Goal: Task Accomplishment & Management: Manage account settings

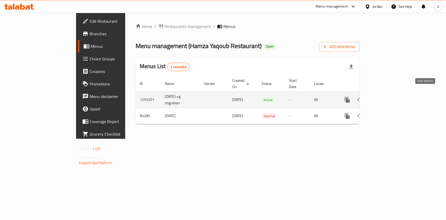
click at [388, 97] on icon "enhanced table" at bounding box center [384, 100] width 6 height 6
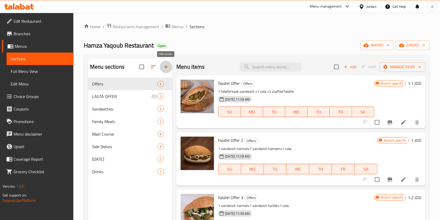
click at [166, 68] on icon "button" at bounding box center [166, 67] width 4 height 4
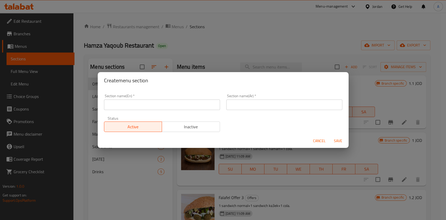
click at [141, 103] on input "text" at bounding box center [162, 104] width 116 height 10
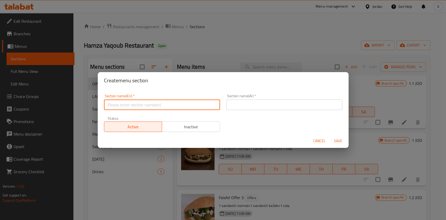
type input "1JD offers"
click at [248, 103] on input "text" at bounding box center [284, 104] width 116 height 10
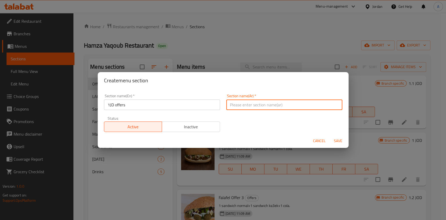
type input "u"
type input "عروض بدينار"
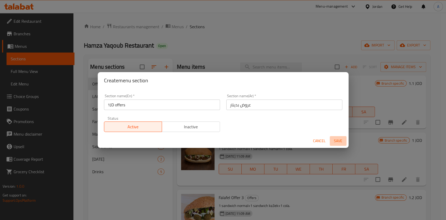
click at [336, 142] on span "Save" at bounding box center [337, 141] width 13 height 7
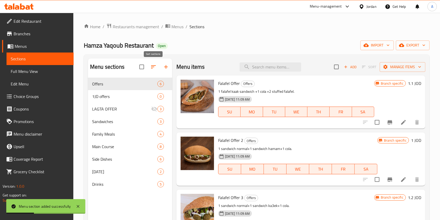
click at [154, 67] on icon "button" at bounding box center [153, 67] width 6 height 6
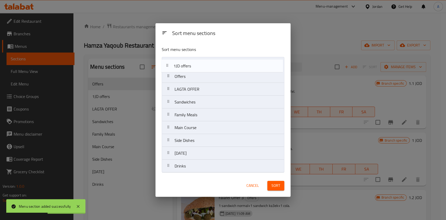
drag, startPoint x: 190, startPoint y: 76, endPoint x: 189, endPoint y: 61, distance: 14.9
click at [189, 61] on nav "Offers 1JD offers LAGTA OFFER Sandwiches Family Meals Main Course Side Dishes […" at bounding box center [223, 115] width 122 height 116
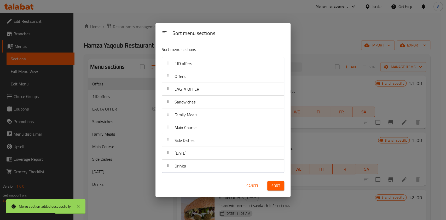
click at [278, 186] on span "Sort" at bounding box center [275, 185] width 9 height 7
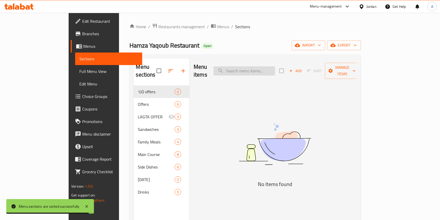
click at [267, 68] on input "search" at bounding box center [245, 70] width 62 height 9
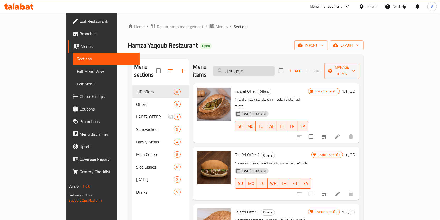
type input "عرض الفلا"
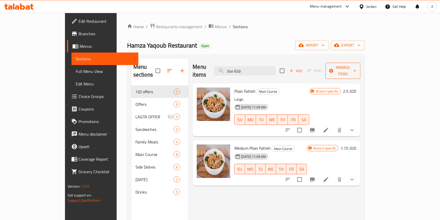
type input "فتة ساد"
click at [356, 67] on span "Manage items" at bounding box center [343, 70] width 27 height 13
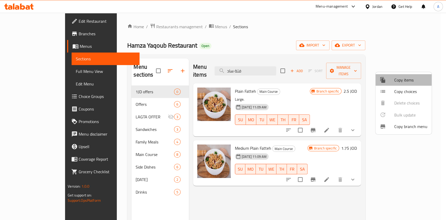
click at [400, 78] on span "Copy items" at bounding box center [410, 80] width 33 height 6
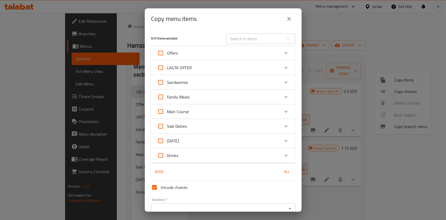
click at [244, 39] on input "text" at bounding box center [254, 38] width 57 height 10
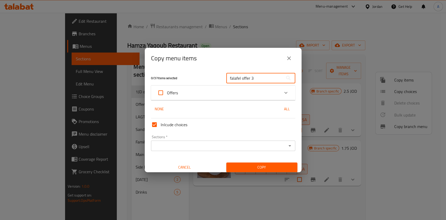
type input "falafel offer 3"
click at [274, 96] on div "Offers" at bounding box center [223, 92] width 144 height 15
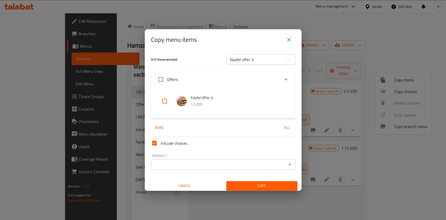
click at [165, 99] on input "checkbox" at bounding box center [164, 101] width 13 height 13
checkbox input "true"
click at [264, 61] on input "falafel offer 3" at bounding box center [254, 59] width 57 height 10
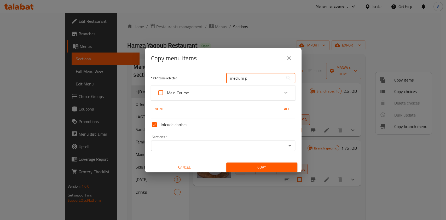
type input "medium p"
click at [257, 92] on div "Main Course" at bounding box center [218, 92] width 122 height 13
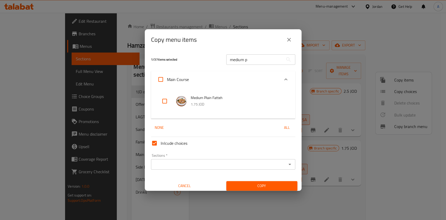
click at [159, 101] on input "checkbox" at bounding box center [164, 101] width 13 height 13
checkbox input "true"
click at [203, 160] on div "Sections *" at bounding box center [223, 164] width 144 height 10
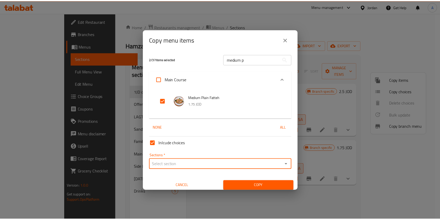
scroll to position [3, 0]
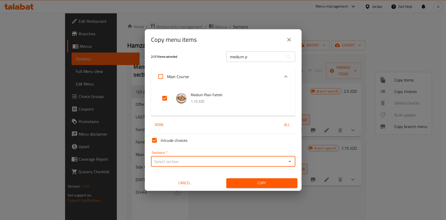
click at [185, 159] on input "Sections   *" at bounding box center [218, 161] width 132 height 7
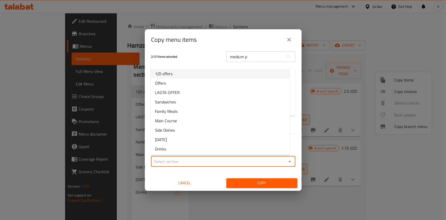
click at [180, 72] on li "1JD offers" at bounding box center [220, 73] width 139 height 9
type input "1JD offers"
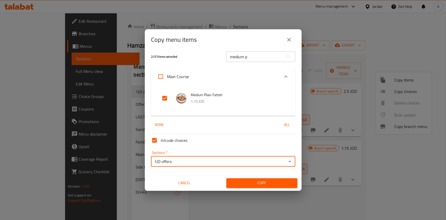
click at [259, 185] on span "Copy" at bounding box center [261, 183] width 63 height 7
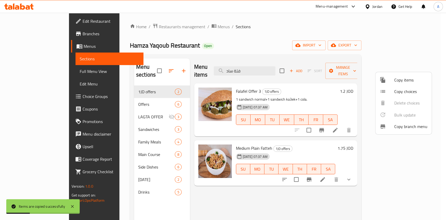
click at [346, 80] on div at bounding box center [223, 110] width 446 height 220
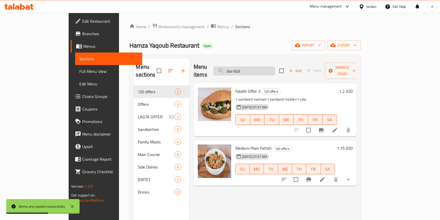
click at [275, 67] on input "فتة ساد" at bounding box center [245, 70] width 62 height 9
click at [312, 176] on icon "Branch-specific-item" at bounding box center [309, 179] width 6 height 6
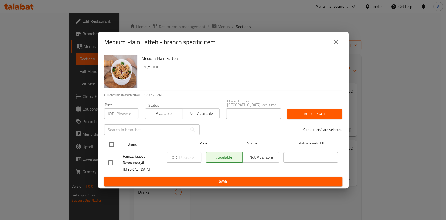
click at [110, 143] on input "checkbox" at bounding box center [111, 144] width 11 height 11
checkbox input "true"
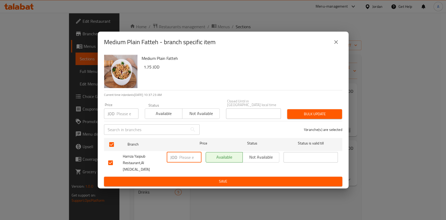
click at [191, 158] on input "number" at bounding box center [190, 157] width 22 height 10
type input "1.5"
click at [210, 179] on span "Save" at bounding box center [223, 181] width 230 height 7
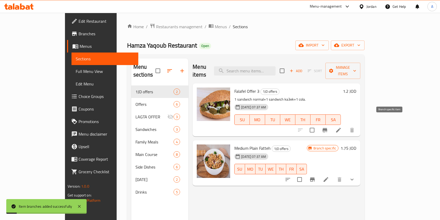
click at [328, 127] on icon "Branch-specific-item" at bounding box center [325, 130] width 6 height 6
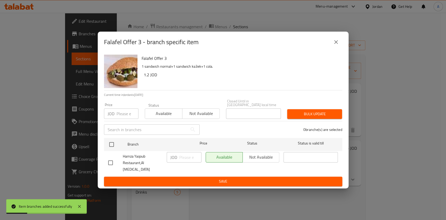
click at [334, 45] on icon "close" at bounding box center [336, 42] width 6 height 6
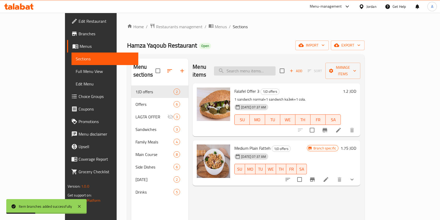
click at [271, 66] on input "search" at bounding box center [245, 70] width 62 height 9
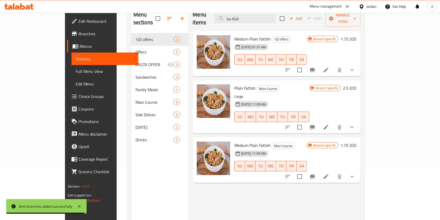
scroll to position [53, 0]
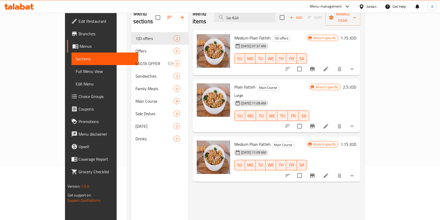
type input "فتة سا"
click at [315, 173] on icon "Branch-specific-item" at bounding box center [312, 175] width 5 height 4
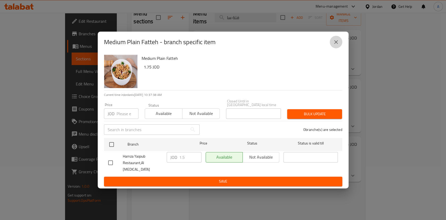
click at [335, 45] on icon "close" at bounding box center [336, 42] width 6 height 6
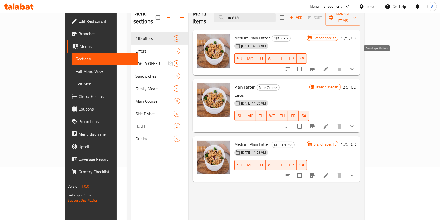
click at [316, 66] on icon "Branch-specific-item" at bounding box center [312, 69] width 6 height 6
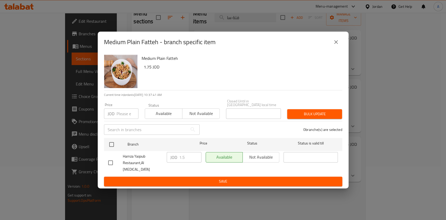
click at [333, 45] on icon "close" at bounding box center [336, 42] width 6 height 6
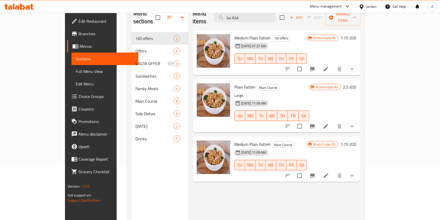
scroll to position [0, 0]
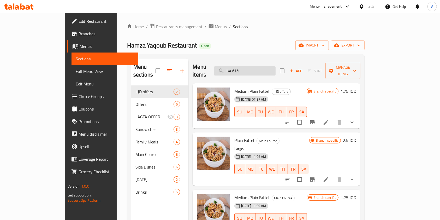
click at [269, 66] on input "فتة سا" at bounding box center [245, 70] width 62 height 9
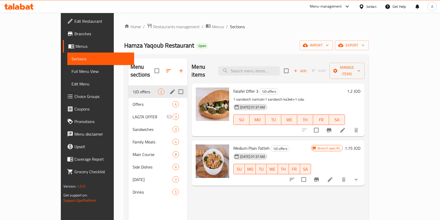
click at [133, 88] on span "1JD offers" at bounding box center [145, 91] width 25 height 6
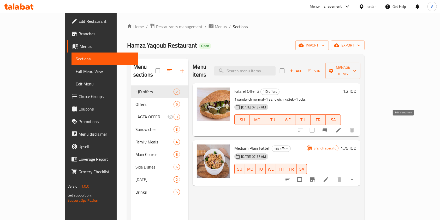
click at [342, 127] on icon at bounding box center [338, 130] width 6 height 6
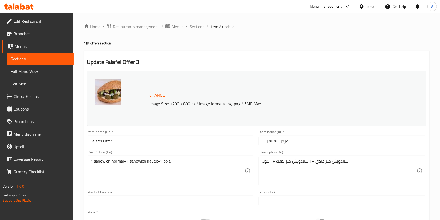
scroll to position [157, 0]
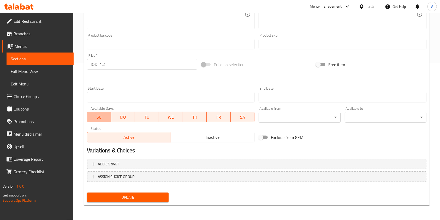
click at [98, 114] on span "SU" at bounding box center [99, 117] width 20 height 8
click at [98, 116] on span "SU" at bounding box center [99, 117] width 20 height 8
click at [128, 118] on span "MO" at bounding box center [123, 117] width 20 height 8
click at [157, 120] on button "TU" at bounding box center [147, 117] width 24 height 10
drag, startPoint x: 175, startPoint y: 120, endPoint x: 182, endPoint y: 119, distance: 6.3
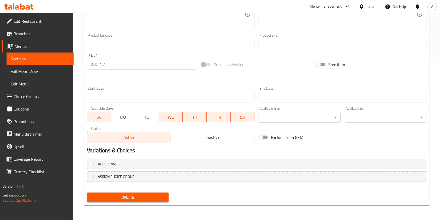
click at [180, 119] on span "WE" at bounding box center [171, 117] width 20 height 8
click at [196, 119] on span "TH" at bounding box center [195, 117] width 20 height 8
click at [217, 118] on span "FR" at bounding box center [219, 117] width 20 height 8
click at [253, 115] on button "SA" at bounding box center [242, 117] width 24 height 10
click at [132, 194] on span "Update" at bounding box center [127, 197] width 73 height 7
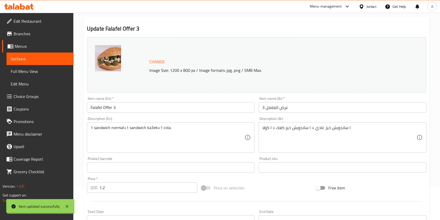
scroll to position [0, 0]
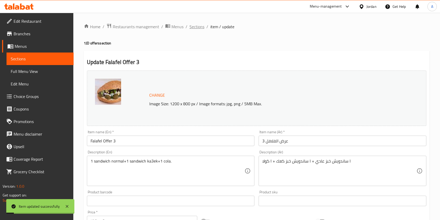
click at [197, 27] on span "Sections" at bounding box center [196, 26] width 15 height 6
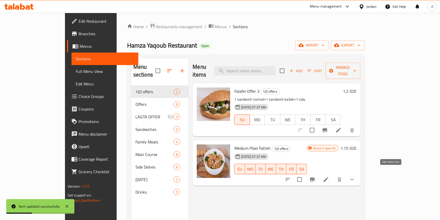
click at [329, 176] on icon at bounding box center [326, 179] width 6 height 6
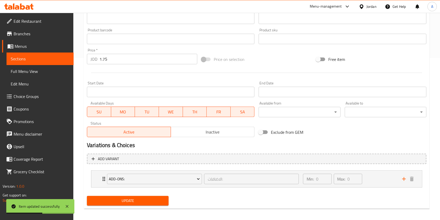
scroll to position [165, 0]
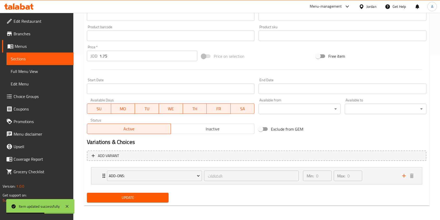
click at [247, 107] on span "SA" at bounding box center [243, 109] width 20 height 8
click at [221, 105] on span "FR" at bounding box center [219, 109] width 20 height 8
click at [188, 109] on span "TH" at bounding box center [195, 109] width 20 height 8
click at [165, 108] on span "WE" at bounding box center [171, 109] width 20 height 8
click at [146, 110] on span "TU" at bounding box center [147, 109] width 20 height 8
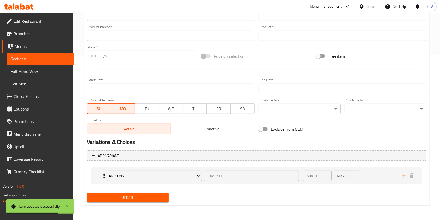
click at [120, 108] on span "MO" at bounding box center [123, 109] width 20 height 8
click at [117, 199] on span "Update" at bounding box center [127, 197] width 73 height 7
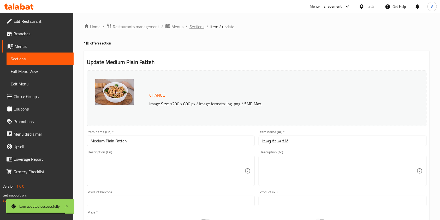
click at [197, 28] on span "Sections" at bounding box center [196, 26] width 15 height 6
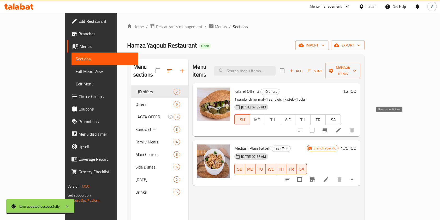
click at [327, 128] on icon "Branch-specific-item" at bounding box center [325, 130] width 5 height 4
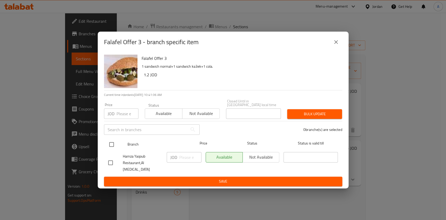
click at [109, 147] on input "checkbox" at bounding box center [111, 144] width 11 height 11
checkbox input "true"
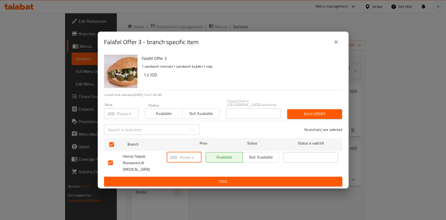
click at [186, 155] on input "number" at bounding box center [190, 157] width 22 height 10
type input "2"
click at [198, 178] on span "Save" at bounding box center [223, 181] width 230 height 7
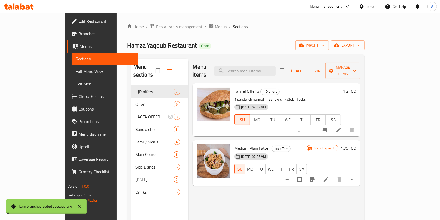
scroll to position [73, 0]
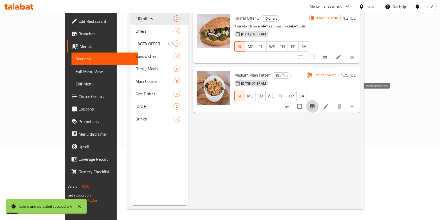
click at [315, 104] on icon "Branch-specific-item" at bounding box center [312, 106] width 5 height 4
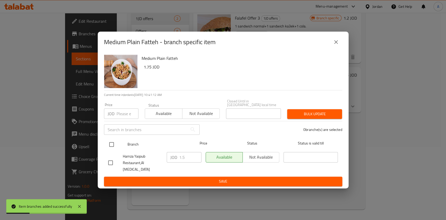
drag, startPoint x: 112, startPoint y: 143, endPoint x: 121, endPoint y: 146, distance: 8.7
click at [112, 143] on input "checkbox" at bounding box center [111, 144] width 11 height 11
checkbox input "true"
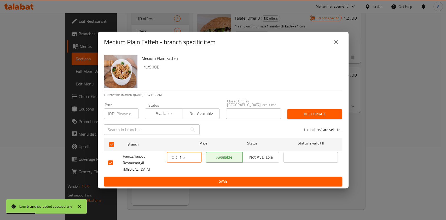
click at [187, 160] on input "1.5" at bounding box center [190, 157] width 22 height 10
type input "2"
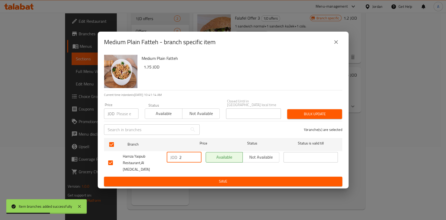
click at [197, 178] on span "Save" at bounding box center [223, 181] width 230 height 7
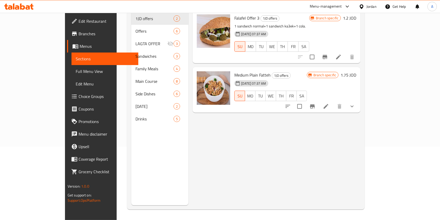
scroll to position [0, 0]
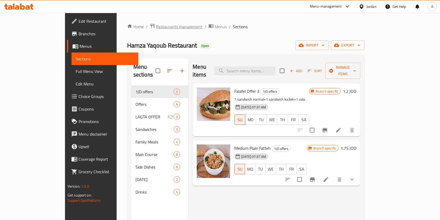
click at [156, 25] on span "Restaurants management" at bounding box center [179, 26] width 46 height 6
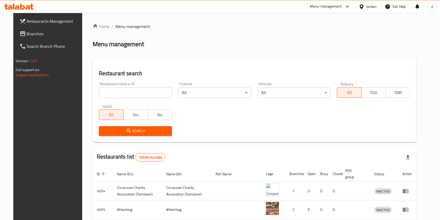
click at [123, 95] on input "search" at bounding box center [135, 92] width 73 height 10
type input "سضعشقث"
type input "square b"
click button "Search" at bounding box center [135, 131] width 73 height 10
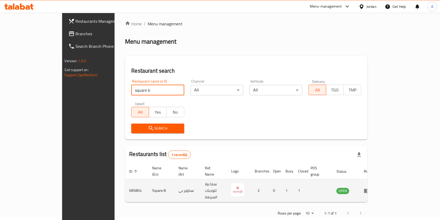
scroll to position [2, 0]
click at [378, 186] on td "enhanced table" at bounding box center [369, 190] width 18 height 23
click at [370, 188] on icon "enhanced table" at bounding box center [367, 191] width 6 height 6
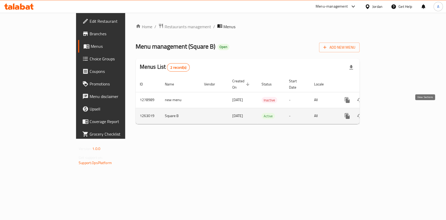
click at [387, 114] on icon "enhanced table" at bounding box center [384, 116] width 5 height 5
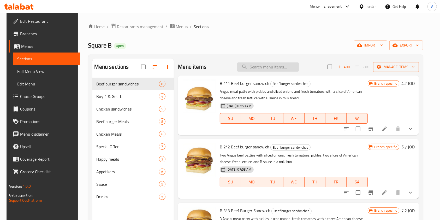
click at [266, 68] on input "search" at bounding box center [268, 66] width 62 height 9
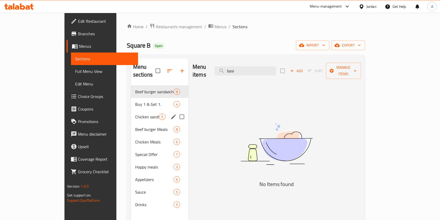
type input "basi"
click at [135, 114] on span "Chicken sandwiches" at bounding box center [147, 117] width 24 height 6
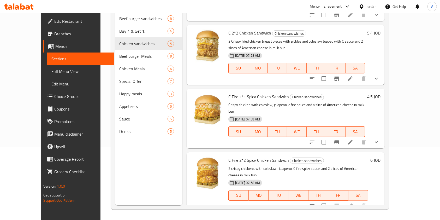
scroll to position [40, 0]
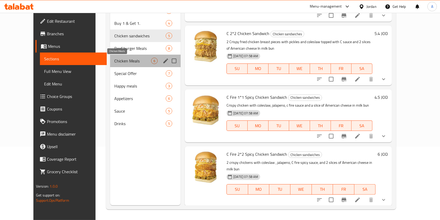
click at [120, 62] on span "Chicken Meals" at bounding box center [132, 61] width 37 height 6
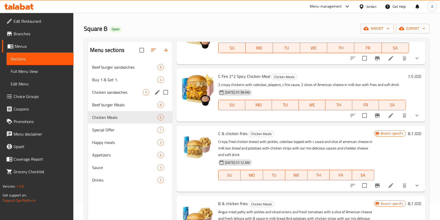
scroll to position [16, 0]
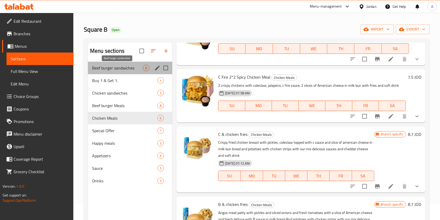
click at [127, 66] on span "Beef burger sandwiches" at bounding box center [117, 68] width 51 height 6
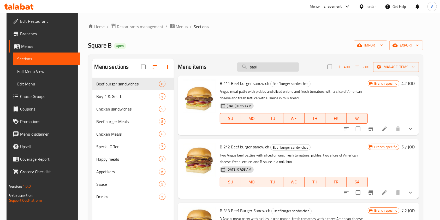
click at [269, 66] on input "basi" at bounding box center [268, 66] width 62 height 9
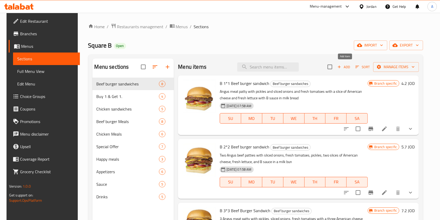
click at [347, 68] on span "Add" at bounding box center [344, 67] width 14 height 6
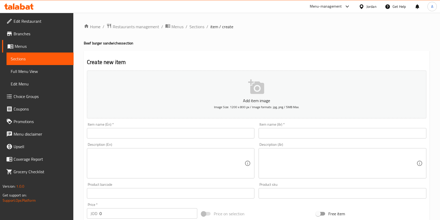
click at [153, 131] on input "text" at bounding box center [171, 133] width 168 height 10
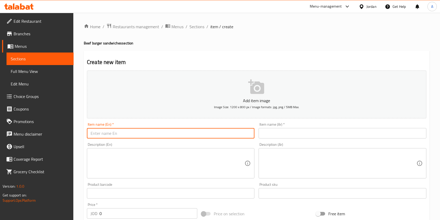
paste input "b basic sandwich"
type input "b basic sandwich"
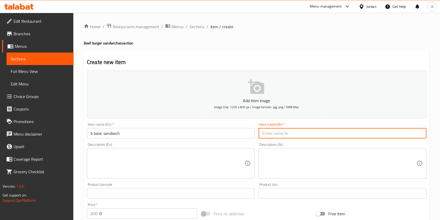
click at [284, 133] on input "text" at bounding box center [343, 133] width 168 height 10
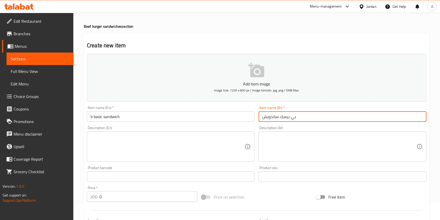
scroll to position [17, 0]
type input "بي بيسك ساندويش"
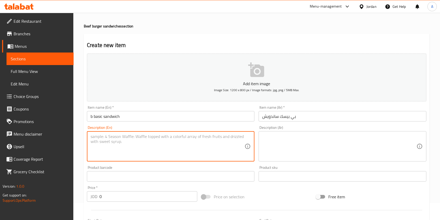
click at [163, 141] on textarea at bounding box center [168, 146] width 154 height 25
paste textarea "Angus meat patty with pickles , sliced onions and slice of American cheese with…"
type textarea "Angus meat patty with pickles , sliced onions and slice of American cheese with…"
click at [282, 140] on textarea at bounding box center [339, 146] width 154 height 25
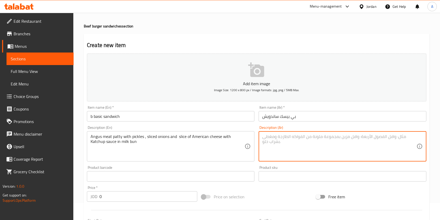
paste textarea "فطيرة لحم أنجوس مع مخلل وبصل مقطع وشريحة من الجبن الأمريكي مع صلصة الكاتشب في خ…"
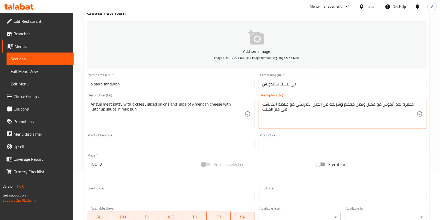
scroll to position [50, 0]
type textarea "فطيرة لحم أنجوس مع مخلل وبصل مقطع وشريحة من الجبن الأمريكي مع صلصة الكاتشب في خ…"
click at [129, 165] on input "0" at bounding box center [148, 163] width 98 height 10
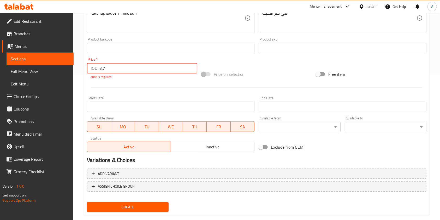
scroll to position [155, 0]
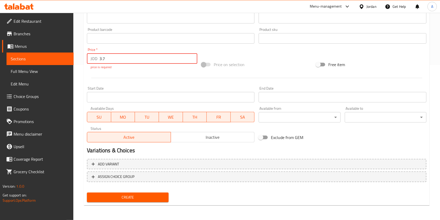
type input "3.7"
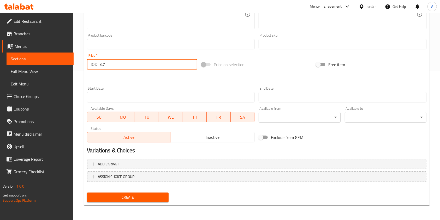
scroll to position [32, 0]
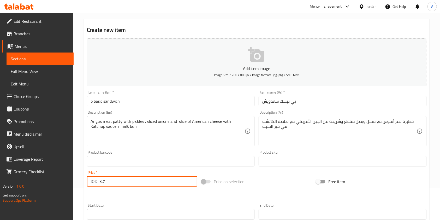
click at [257, 62] on icon "button" at bounding box center [256, 54] width 17 height 17
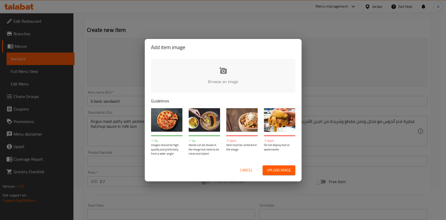
click at [271, 174] on button "Upload image" at bounding box center [278, 170] width 33 height 10
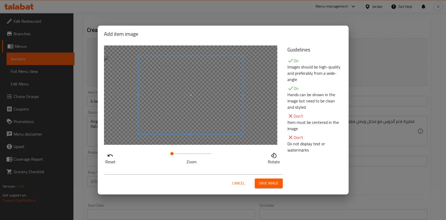
click at [113, 95] on div at bounding box center [190, 94] width 173 height 99
click at [167, 107] on span at bounding box center [176, 95] width 104 height 78
click at [232, 98] on div at bounding box center [190, 94] width 173 height 99
click at [193, 109] on span at bounding box center [178, 95] width 104 height 78
drag, startPoint x: 171, startPoint y: 153, endPoint x: 151, endPoint y: 152, distance: 19.6
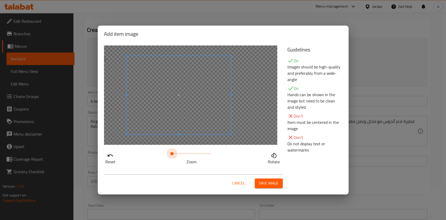
click at [151, 152] on div "Reset Zoom Rotate" at bounding box center [192, 157] width 177 height 15
click at [109, 156] on icon "button" at bounding box center [110, 155] width 5 height 2
click at [207, 124] on span at bounding box center [191, 95] width 104 height 78
click at [266, 183] on span "Save image" at bounding box center [269, 183] width 20 height 7
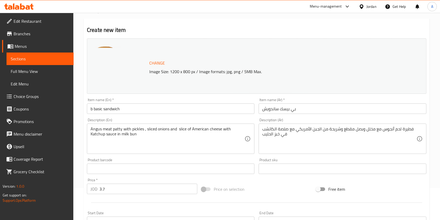
scroll to position [157, 0]
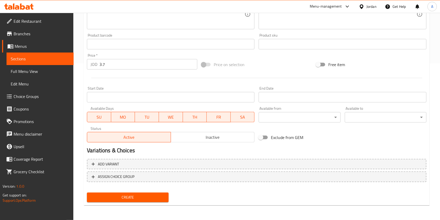
click at [128, 196] on span "Create" at bounding box center [127, 197] width 73 height 7
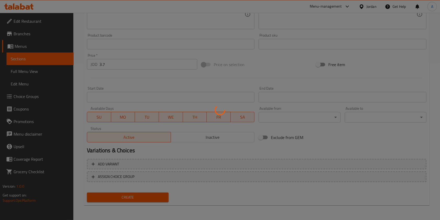
scroll to position [72, 0]
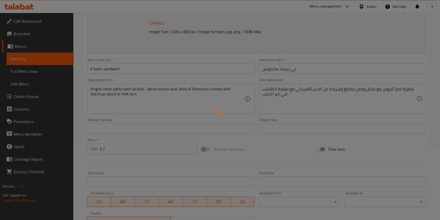
type input "0"
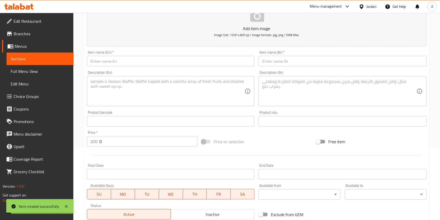
scroll to position [0, 0]
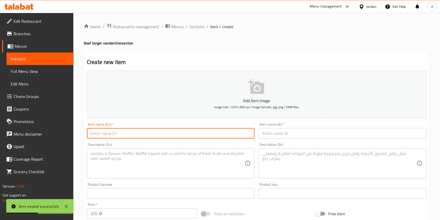
click at [164, 129] on input "text" at bounding box center [171, 133] width 168 height 10
paste input "b basic meal"
type input "b basic meal"
click at [305, 134] on input "text" at bounding box center [343, 133] width 168 height 10
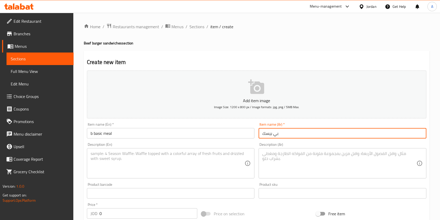
click at [263, 133] on input "بي بيسك" at bounding box center [343, 133] width 168 height 10
type input "وجبة بي بيسك"
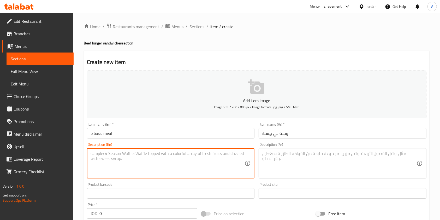
click at [199, 159] on textarea at bounding box center [168, 163] width 154 height 25
paste textarea "A simple beef burger served with crispy golden fries and a refreshing soft drin…"
type textarea "A simple beef burger served with crispy golden fries and a refreshing soft drin…"
click at [296, 161] on textarea at bounding box center [339, 163] width 154 height 25
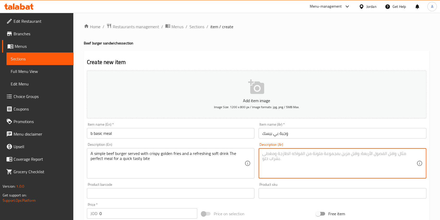
paste textarea "برجر لحم بقري بسيط يقدم مع بطاطس ذهبية مقرمشة ومشروب غازي منعش. الوجبة المثالية…"
type textarea "برجر لحم بقري بسيط يقدم مع بطاطس ذهبية مقرمشة ومشروب غازي منعش. الوجبة المثالية…"
click at [250, 91] on icon "button" at bounding box center [256, 87] width 17 height 17
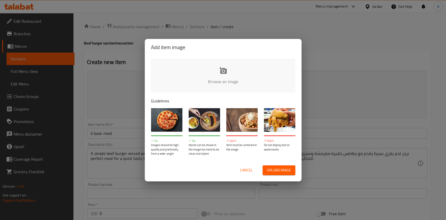
click at [276, 173] on span "Upload image" at bounding box center [278, 170] width 24 height 7
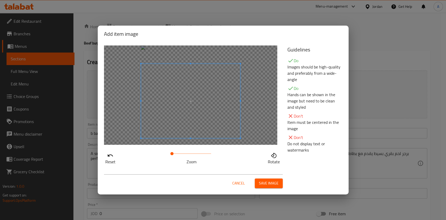
click at [205, 125] on span at bounding box center [190, 101] width 99 height 74
click at [270, 181] on span "Save image" at bounding box center [269, 183] width 20 height 7
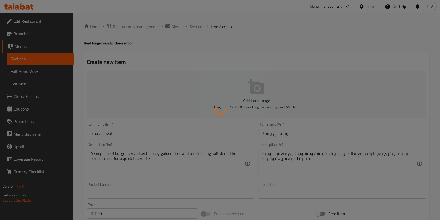
scroll to position [149, 0]
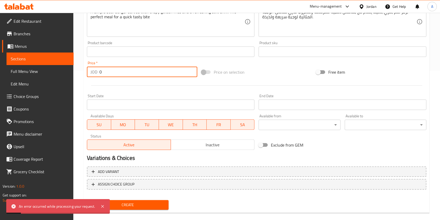
click at [115, 70] on input "0" at bounding box center [148, 72] width 98 height 10
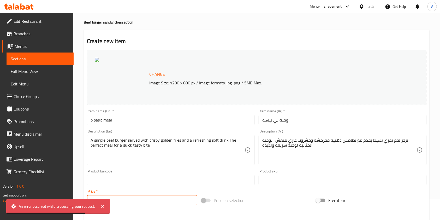
scroll to position [0, 0]
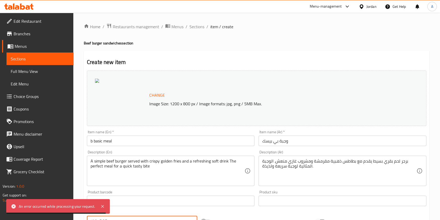
type input "5.25"
click at [161, 97] on span "Change" at bounding box center [157, 95] width 16 height 8
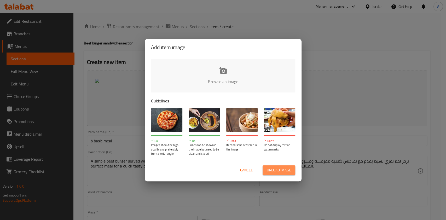
click at [275, 170] on span "Upload image" at bounding box center [278, 170] width 24 height 7
type input "C:\fakepath\WhatsApp Image [DATE] 9.32.28 PM (1).jpeg"
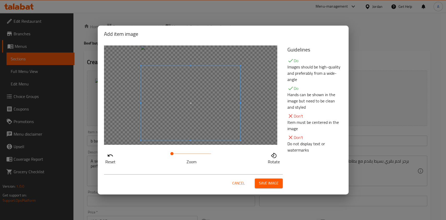
click at [219, 128] on span at bounding box center [190, 103] width 99 height 74
click at [173, 152] on span at bounding box center [173, 153] width 3 height 3
click at [185, 122] on span at bounding box center [192, 103] width 104 height 78
click at [174, 152] on span at bounding box center [173, 153] width 3 height 3
click at [191, 112] on span at bounding box center [194, 103] width 104 height 78
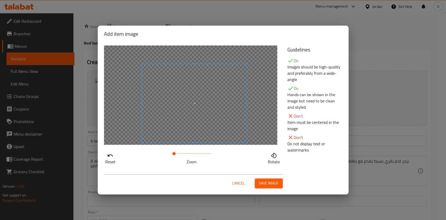
click at [265, 180] on span "Save image" at bounding box center [269, 183] width 20 height 7
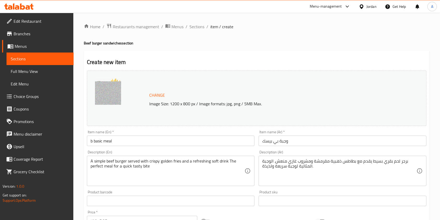
scroll to position [157, 0]
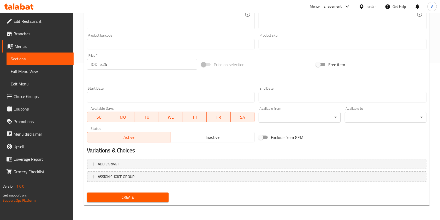
click at [136, 197] on span "Create" at bounding box center [127, 197] width 73 height 7
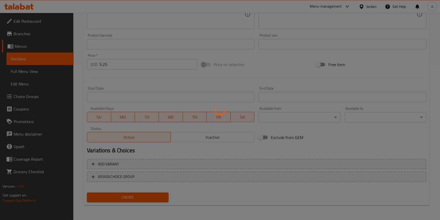
type input "0"
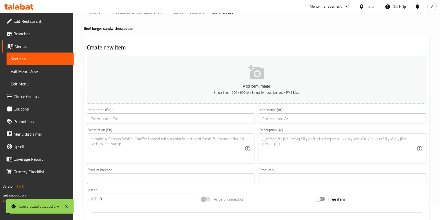
scroll to position [0, 0]
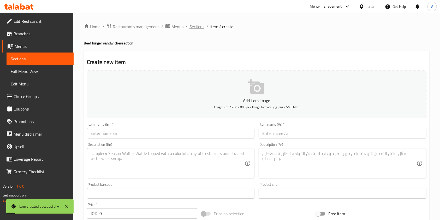
click at [198, 26] on span "Sections" at bounding box center [196, 26] width 15 height 6
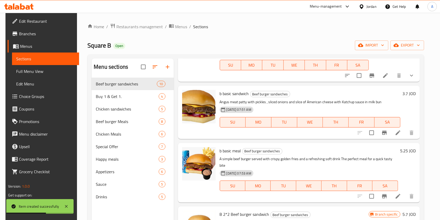
scroll to position [52, 0]
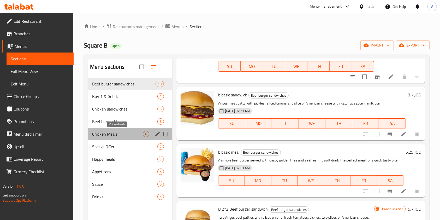
click at [115, 133] on span "Chicken Meals" at bounding box center [117, 134] width 51 height 6
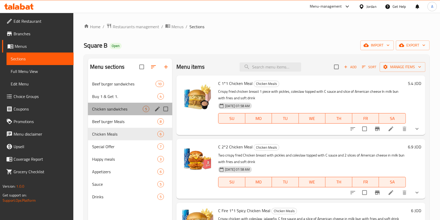
click at [123, 105] on div "Chicken sandwiches 5" at bounding box center [130, 109] width 84 height 13
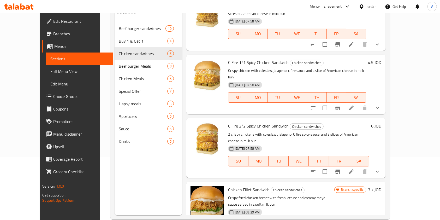
scroll to position [73, 0]
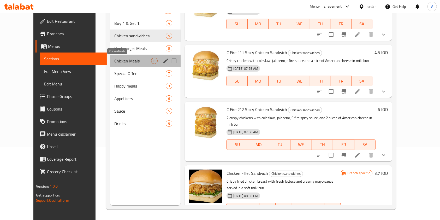
click at [114, 58] on span "Chicken Meals" at bounding box center [132, 61] width 37 height 6
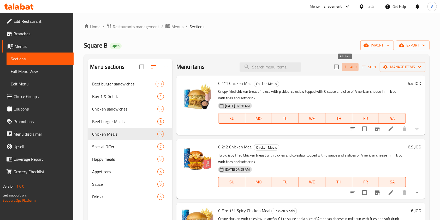
click at [345, 67] on span "Add" at bounding box center [350, 67] width 14 height 6
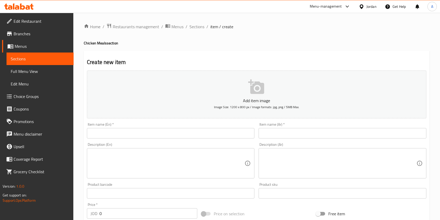
click at [109, 133] on input "text" at bounding box center [171, 133] width 168 height 10
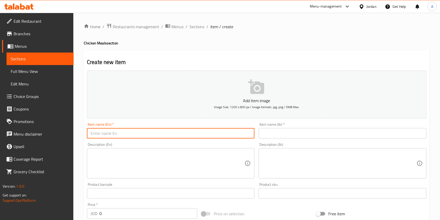
paste input "C fillet meal"
type input "C fillet meal"
click at [292, 131] on input "text" at bounding box center [343, 133] width 168 height 10
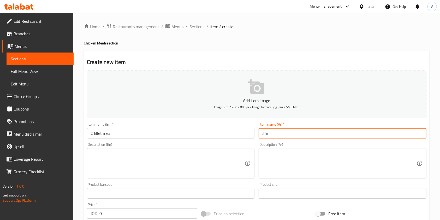
type input ",[fm"
type input "و"
click at [195, 28] on span "Sections" at bounding box center [196, 26] width 15 height 6
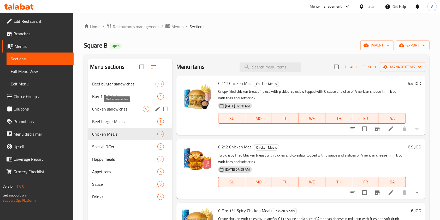
click at [121, 109] on span "Chicken sandwiches" at bounding box center [117, 109] width 51 height 6
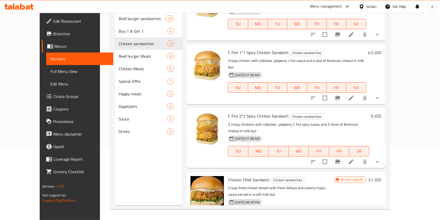
scroll to position [73, 0]
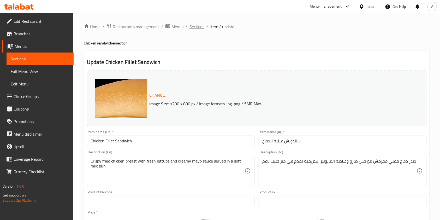
click at [199, 28] on span "Sections" at bounding box center [196, 26] width 15 height 6
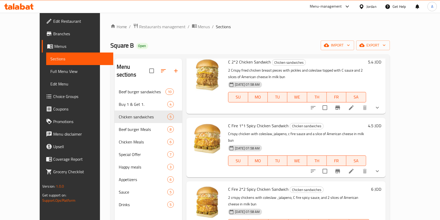
scroll to position [73, 0]
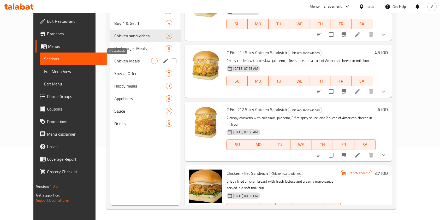
click at [118, 60] on span "Chicken Meals" at bounding box center [132, 61] width 37 height 6
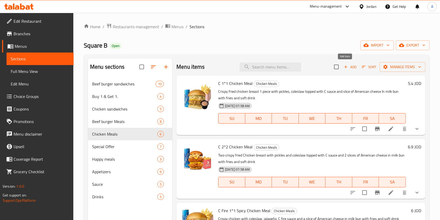
click at [343, 68] on icon "button" at bounding box center [345, 66] width 5 height 5
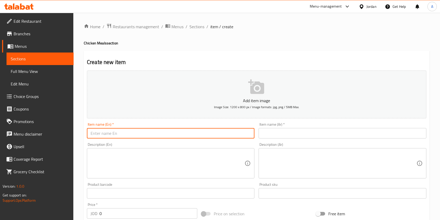
click at [172, 135] on input "text" at bounding box center [171, 133] width 168 height 10
paste input "C fillet meal"
type input "C fillet meal"
click at [297, 132] on input "text" at bounding box center [343, 133] width 168 height 10
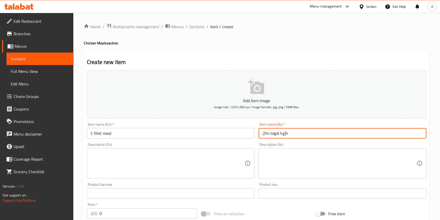
type input ",[fm tdgdi hg]"
type input "وجبة فيليه الدجاج"
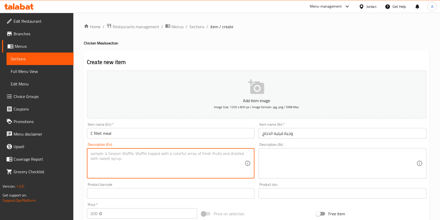
click at [164, 165] on textarea at bounding box center [168, 163] width 154 height 25
paste textarea "Crispy fried chicken breast with fresh lettuce and creamy mayo sauce in a soft …"
type textarea "Crispy fried chicken breast with fresh lettuce and creamy mayo sauce in a soft …"
click at [274, 152] on textarea at bounding box center [339, 163] width 154 height 25
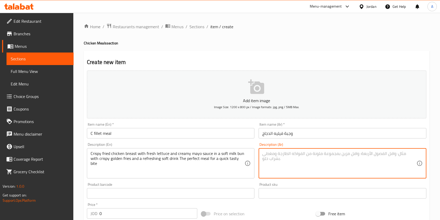
paste textarea "صدر دجاج مقلي مقرمش مع خس طازج وصلصة مايونيز كريمية في خبز حليب طري مع بطاطس مق…"
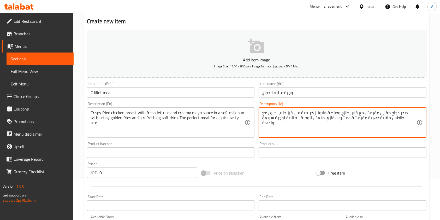
scroll to position [42, 0]
type textarea "صدر دجاج مقلي مقرمش مع خس طازج وصلصة مايونيز كريمية في خبز حليب طري مع بطاطس مق…"
click at [129, 176] on input "0" at bounding box center [148, 172] width 98 height 10
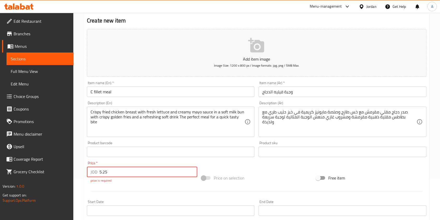
type input "5.25"
click at [255, 52] on icon "button" at bounding box center [256, 45] width 17 height 17
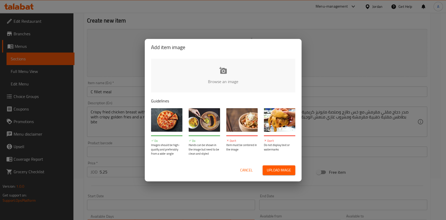
click at [281, 171] on span "Upload image" at bounding box center [278, 170] width 24 height 7
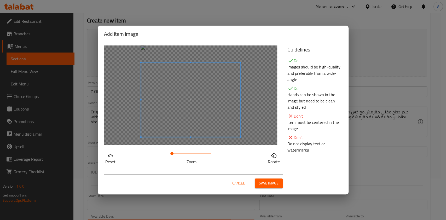
click at [209, 111] on span at bounding box center [190, 99] width 99 height 74
click at [173, 152] on span at bounding box center [173, 153] width 3 height 3
click at [187, 123] on span at bounding box center [192, 103] width 104 height 78
click at [183, 133] on span at bounding box center [192, 103] width 104 height 78
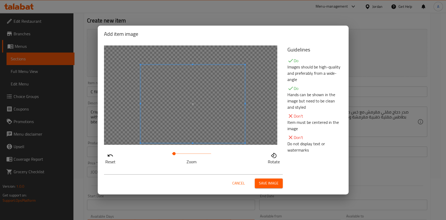
click at [174, 153] on span at bounding box center [173, 153] width 3 height 3
click at [265, 181] on span "Save image" at bounding box center [269, 183] width 20 height 7
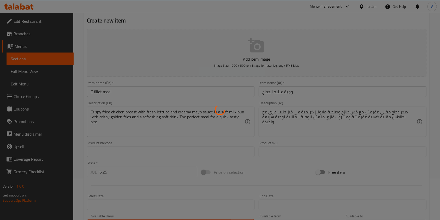
scroll to position [149, 0]
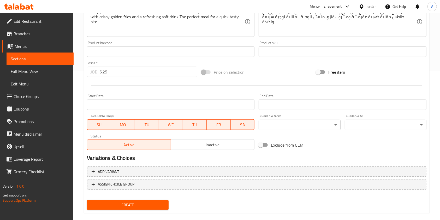
click at [118, 204] on span "Create" at bounding box center [127, 205] width 73 height 7
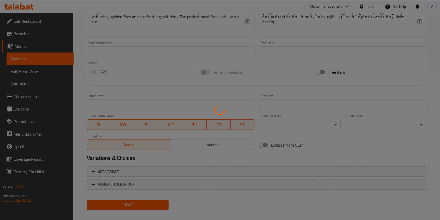
type input "0"
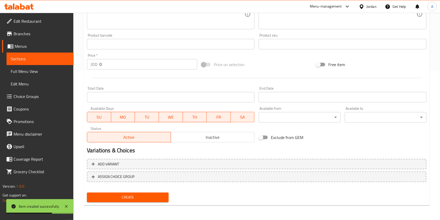
scroll to position [0, 0]
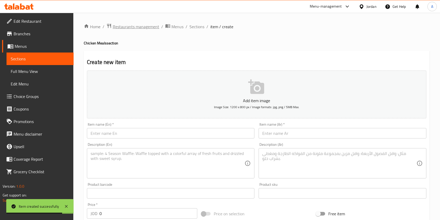
click at [147, 25] on span "Restaurants management" at bounding box center [136, 26] width 46 height 6
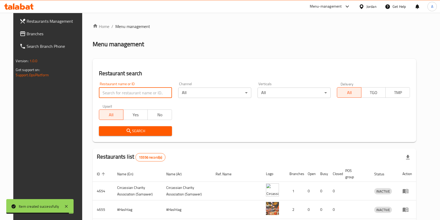
click at [123, 89] on input "search" at bounding box center [135, 92] width 73 height 10
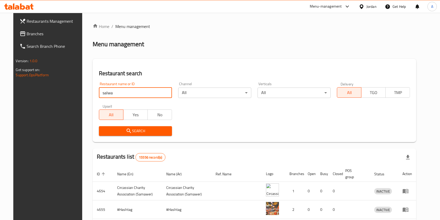
type input "salwa w fai"
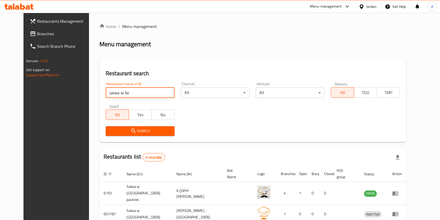
click at [249, 121] on div "Restaurant name or ID salwa w fai Restaurant name or ID Channel All ​ Verticals…" at bounding box center [253, 109] width 300 height 60
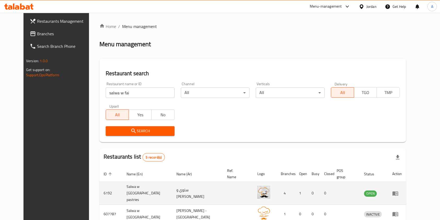
click at [99, 185] on td "6192" at bounding box center [110, 193] width 23 height 23
copy td "6192"
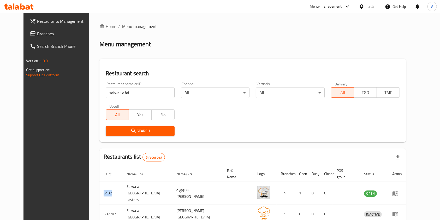
scroll to position [76, 0]
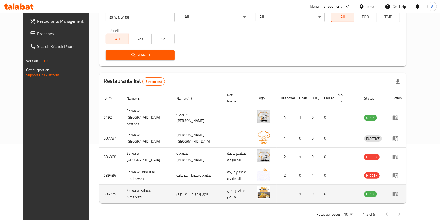
click at [99, 185] on td "686775" at bounding box center [110, 194] width 23 height 19
copy td "686775"
